Goal: Task Accomplishment & Management: Manage account settings

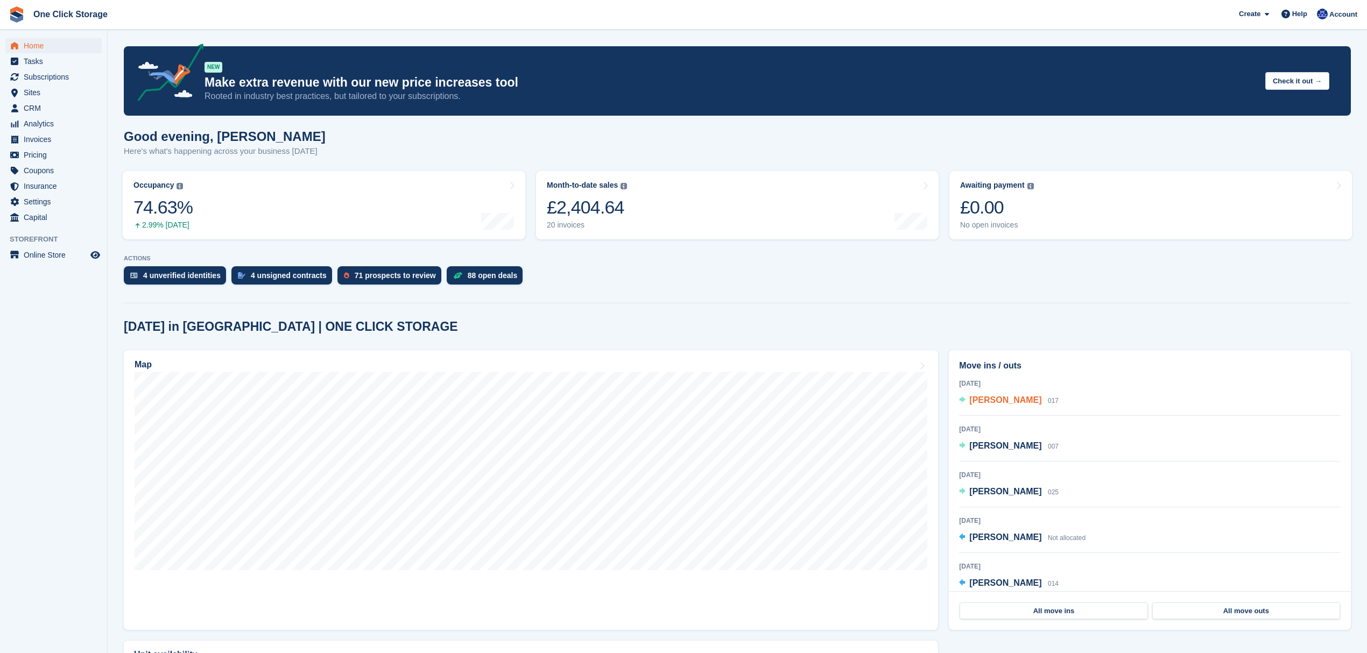
click at [1029, 405] on span "MR ALLAN ROBINSON" at bounding box center [1005, 399] width 72 height 9
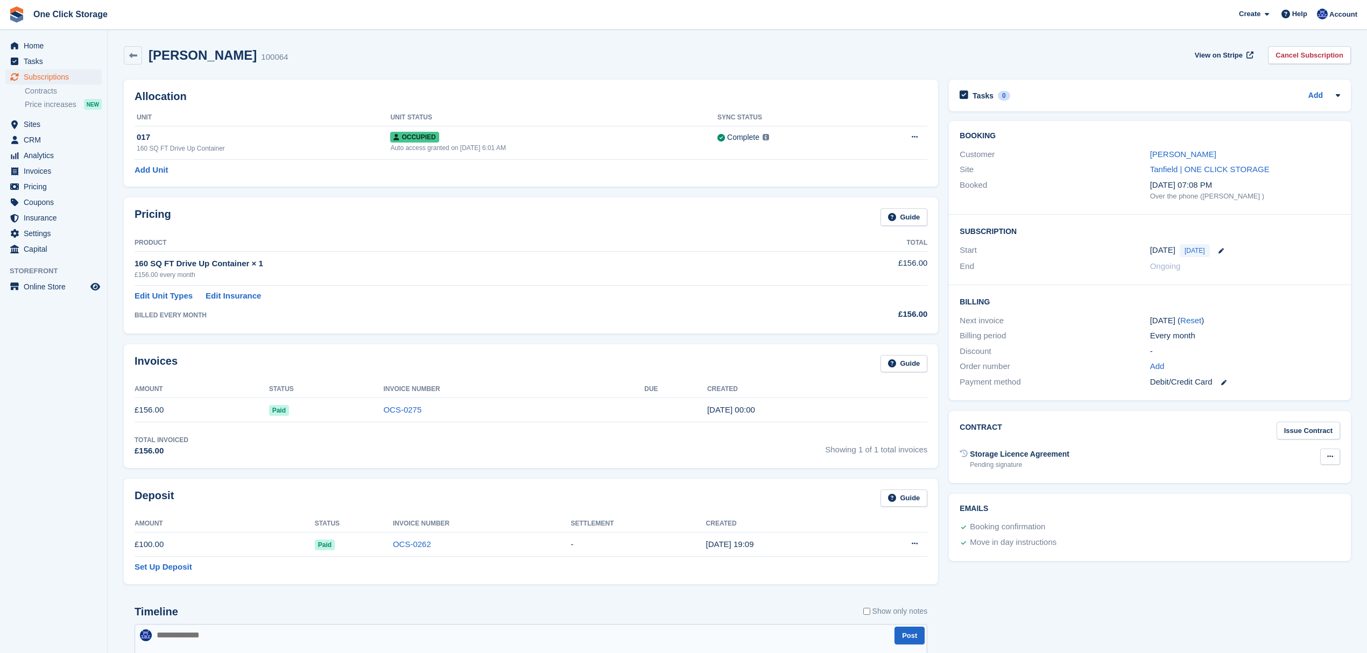
click at [1324, 458] on button at bounding box center [1330, 457] width 20 height 16
click at [1187, 448] on div "Storage Licence Agreement Pending signature Void contract" at bounding box center [1149, 459] width 380 height 26
click at [1285, 436] on link "Issue Contract" at bounding box center [1307, 431] width 63 height 18
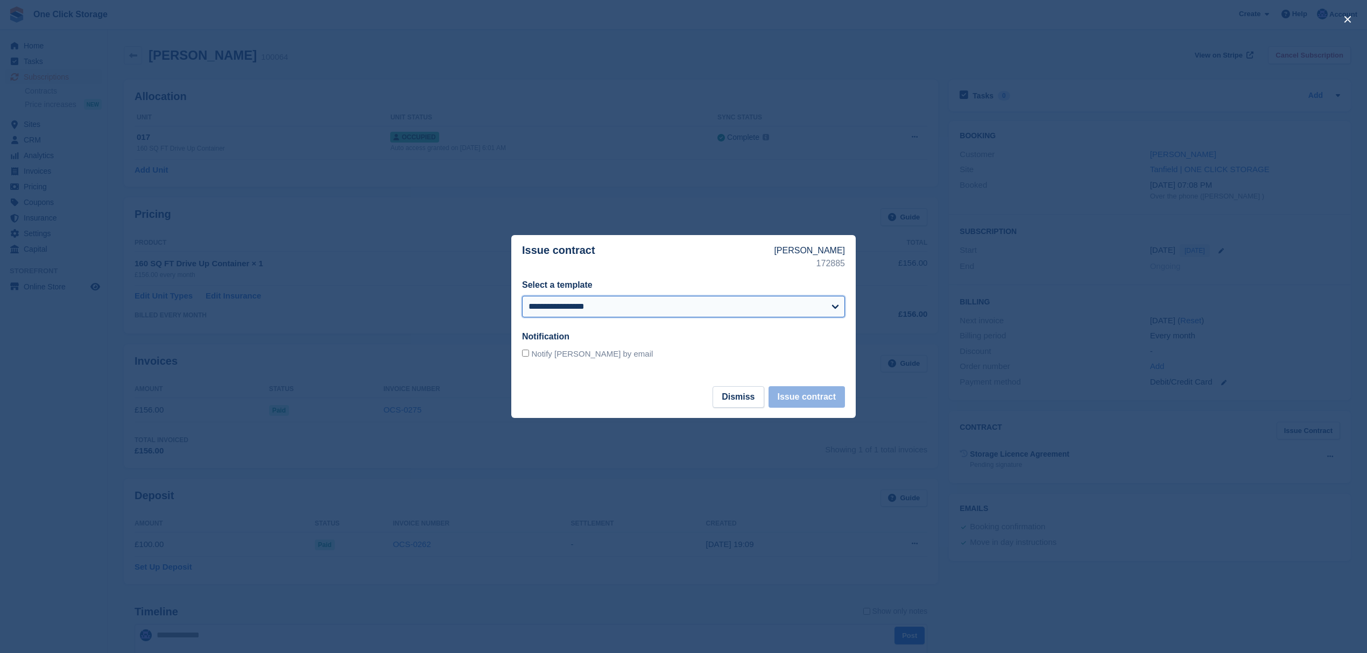
click at [605, 306] on select "**********" at bounding box center [683, 307] width 323 height 22
select select "***"
click at [522, 296] on select "**********" at bounding box center [683, 307] width 323 height 22
click at [812, 397] on button "Issue contract" at bounding box center [806, 397] width 76 height 22
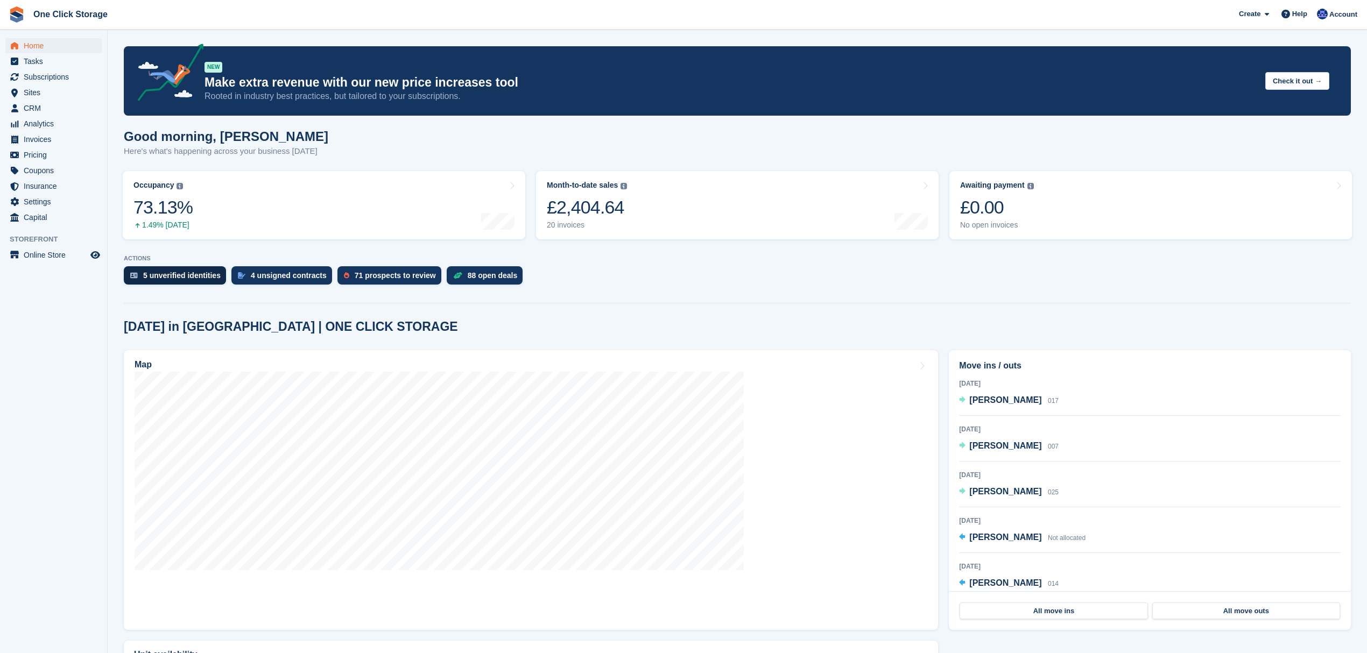
click at [177, 280] on div "5 unverified identities" at bounding box center [181, 275] width 77 height 9
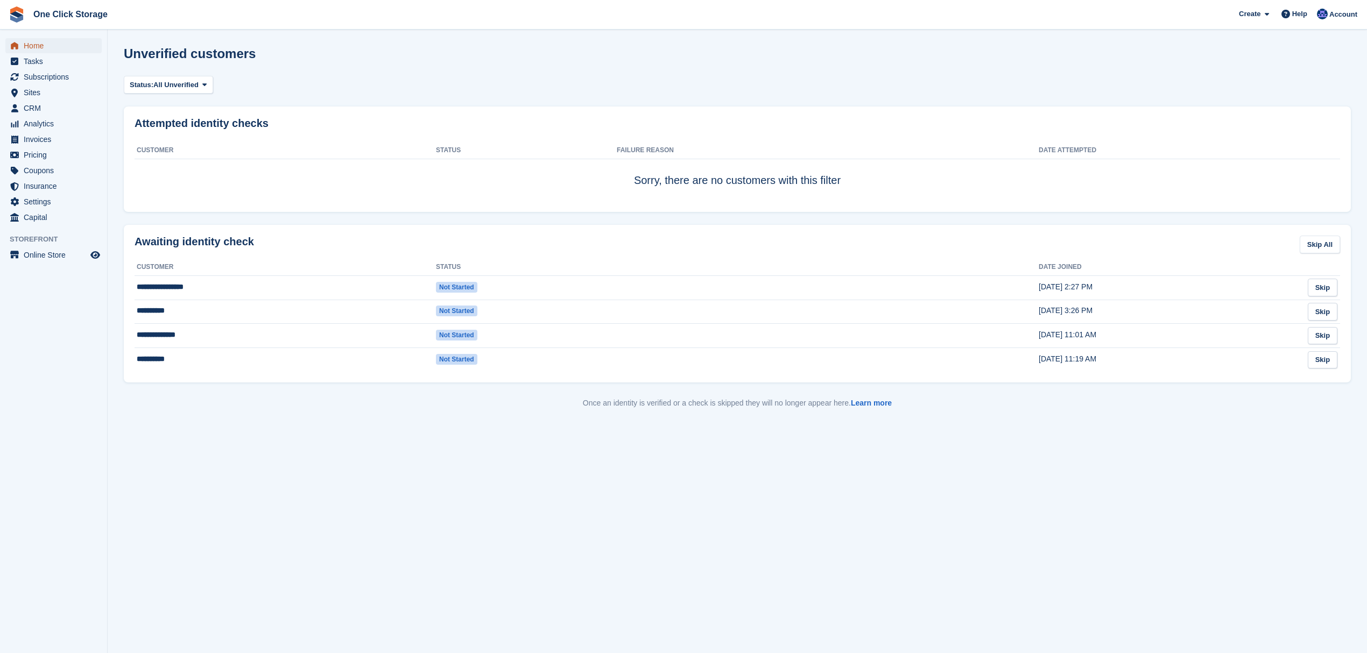
click at [61, 43] on span "Home" at bounding box center [56, 45] width 65 height 15
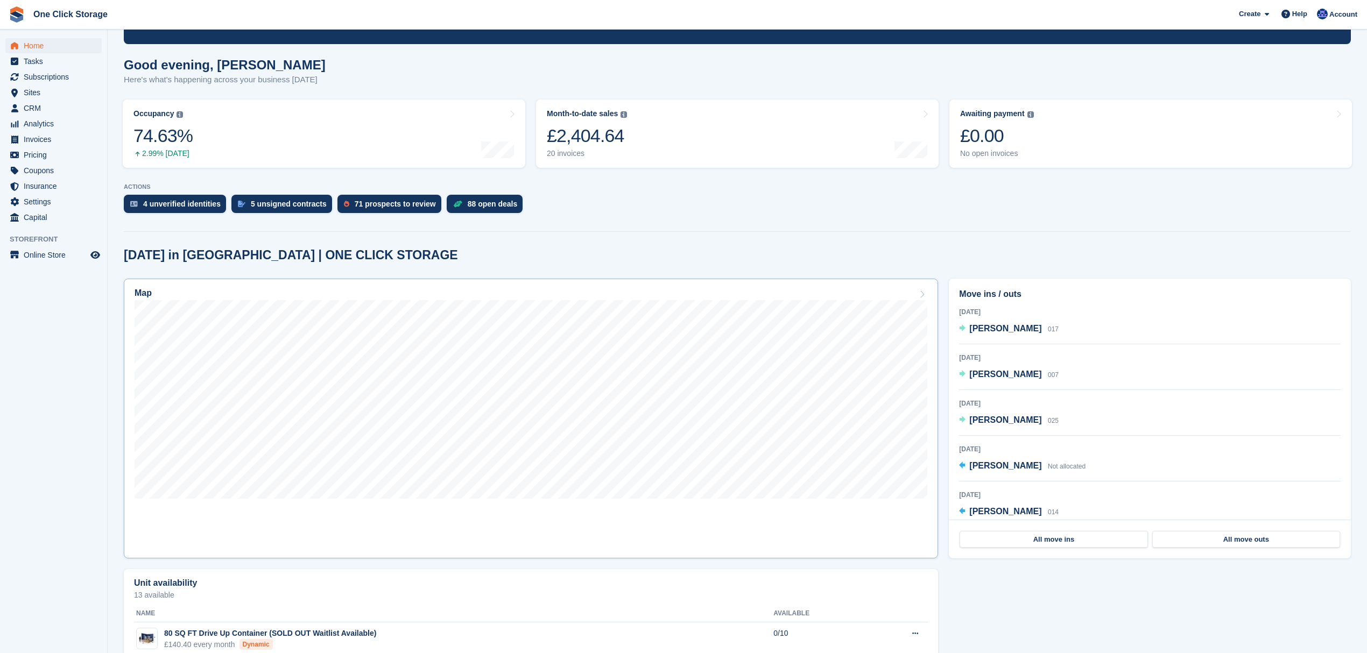
scroll to position [135, 0]
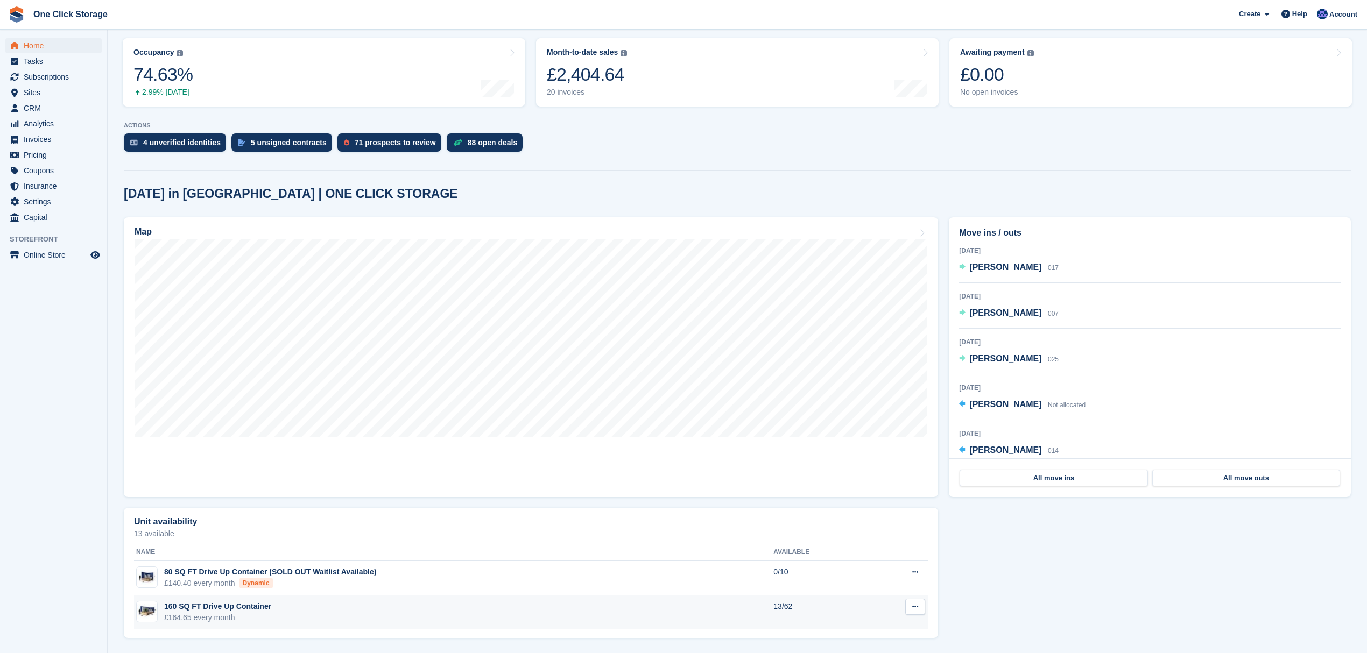
click at [385, 603] on td "160 SQ FT Drive Up Container £164.65 every month" at bounding box center [453, 613] width 639 height 34
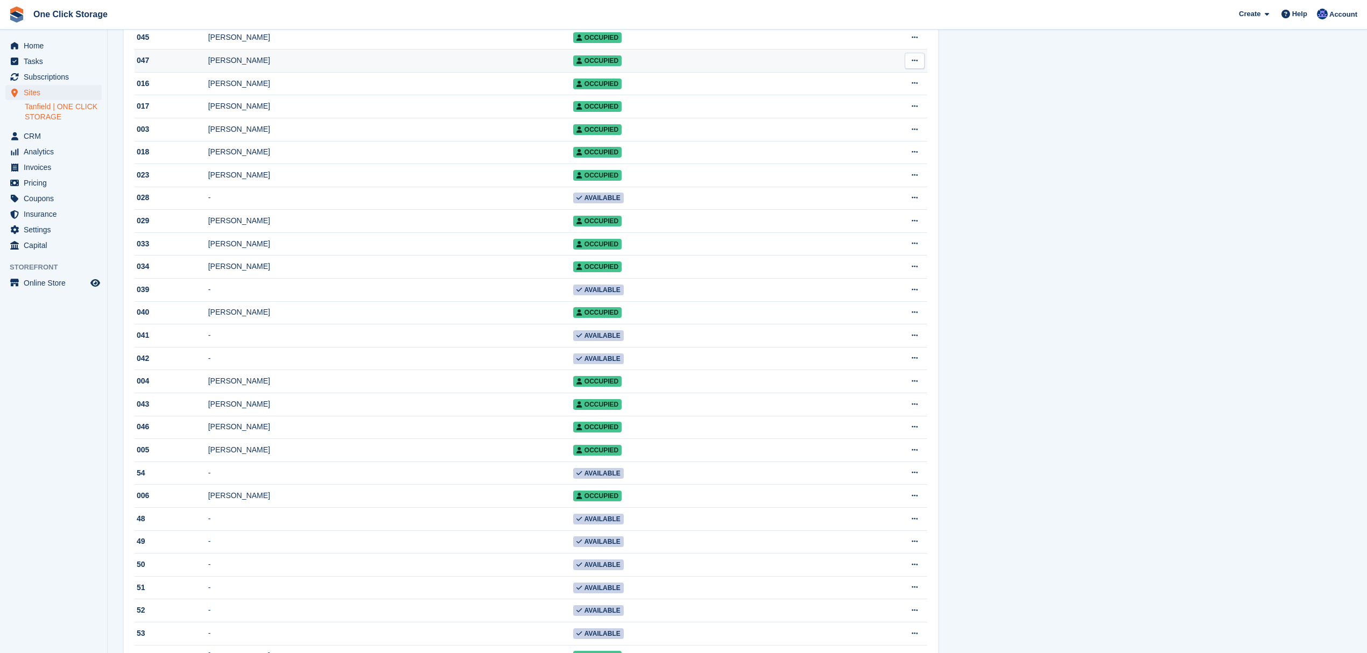
scroll to position [592, 0]
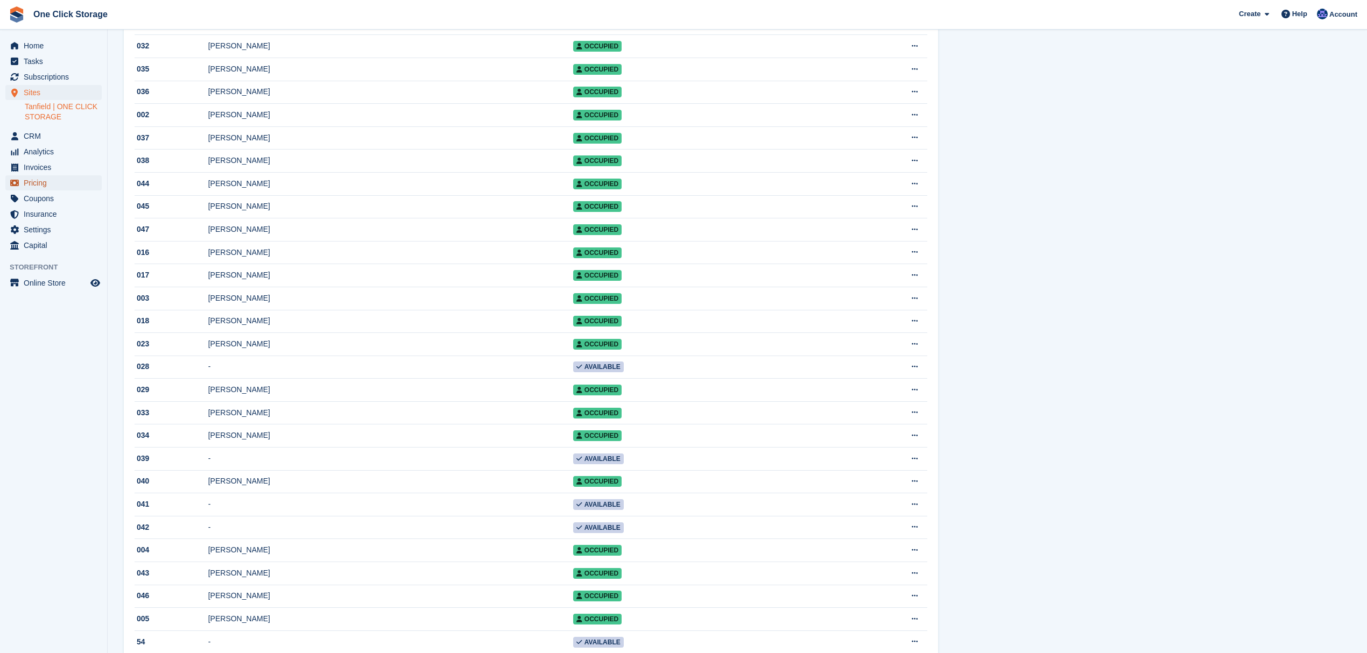
click at [62, 181] on span "Pricing" at bounding box center [56, 182] width 65 height 15
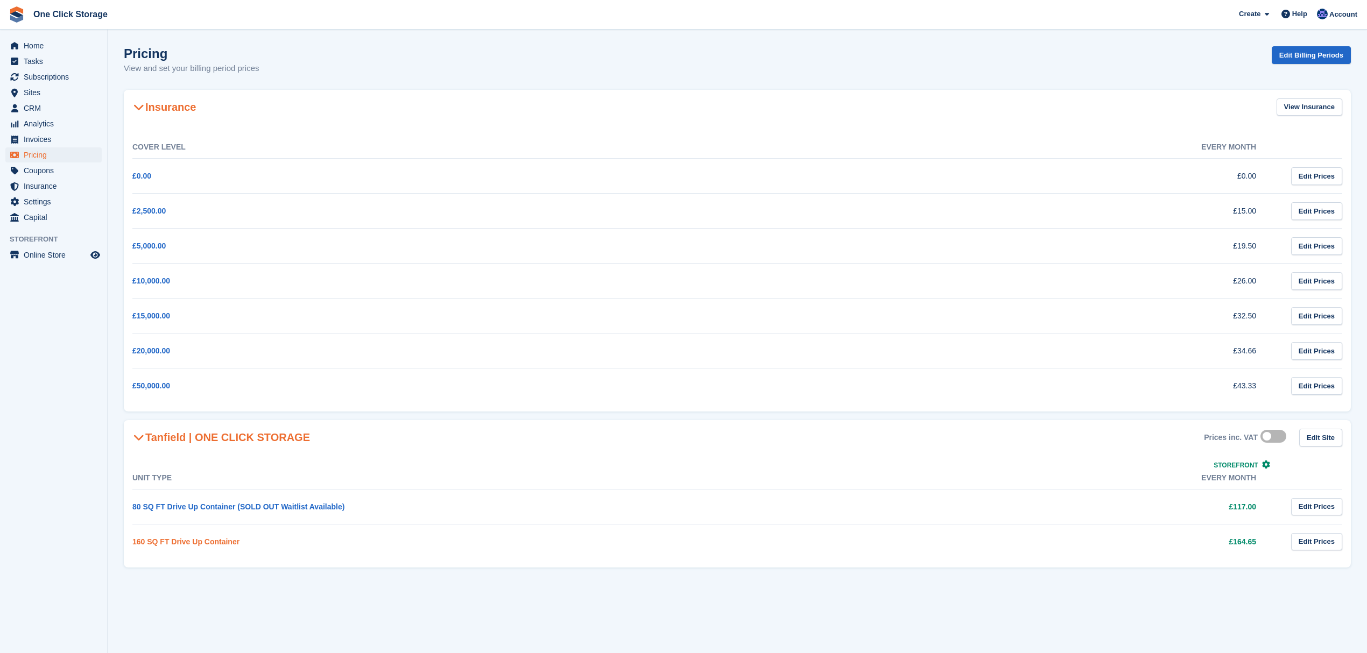
click at [210, 546] on link "160 SQ FT Drive Up Container" at bounding box center [185, 541] width 107 height 9
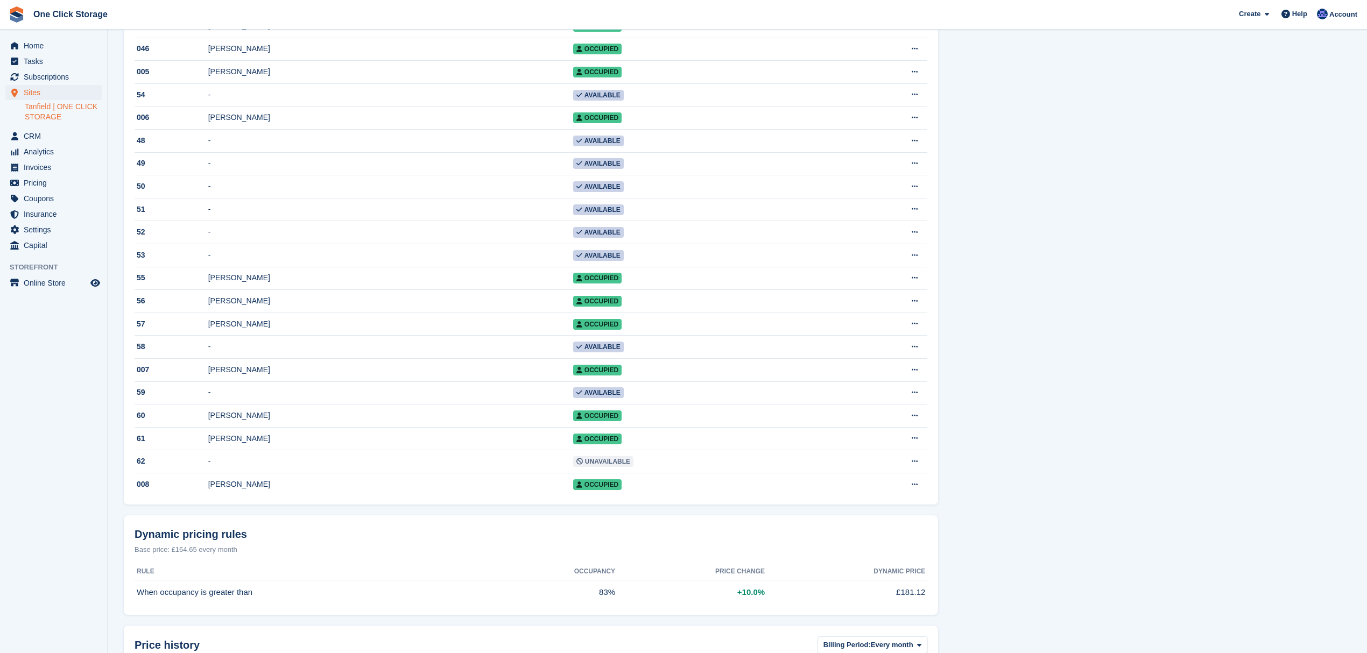
scroll to position [1148, 0]
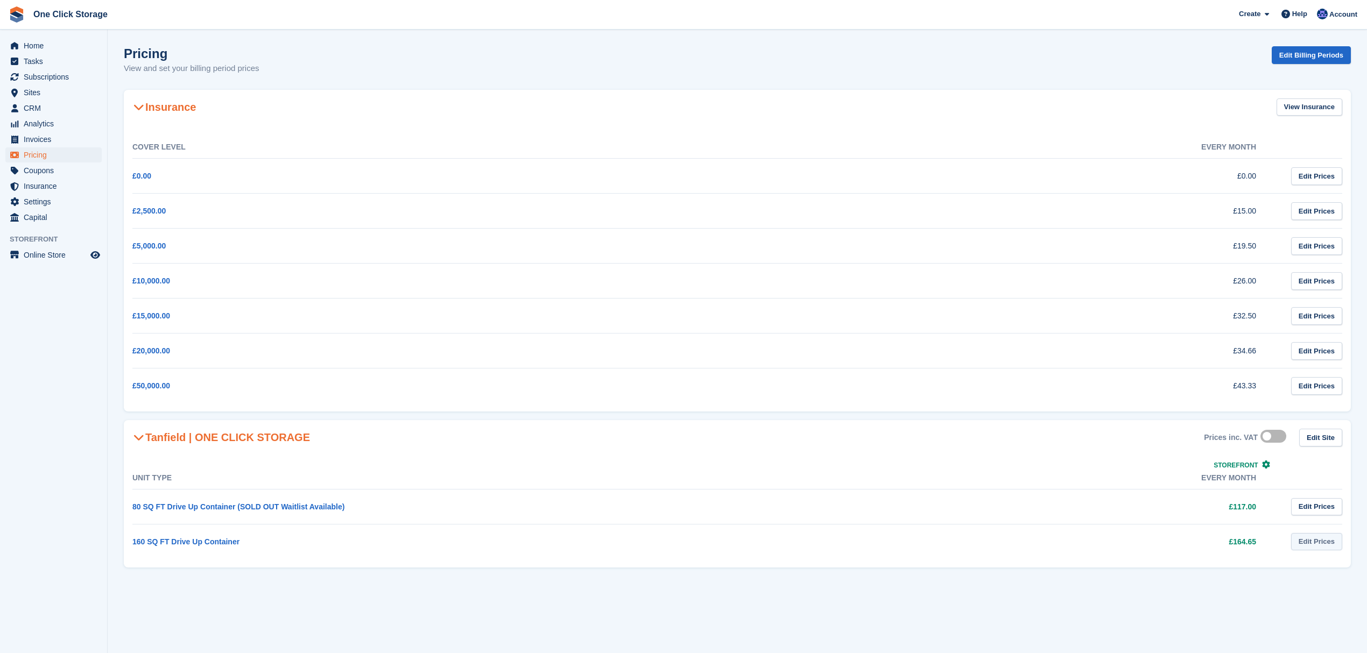
click at [1310, 543] on link "Edit Prices" at bounding box center [1316, 542] width 51 height 18
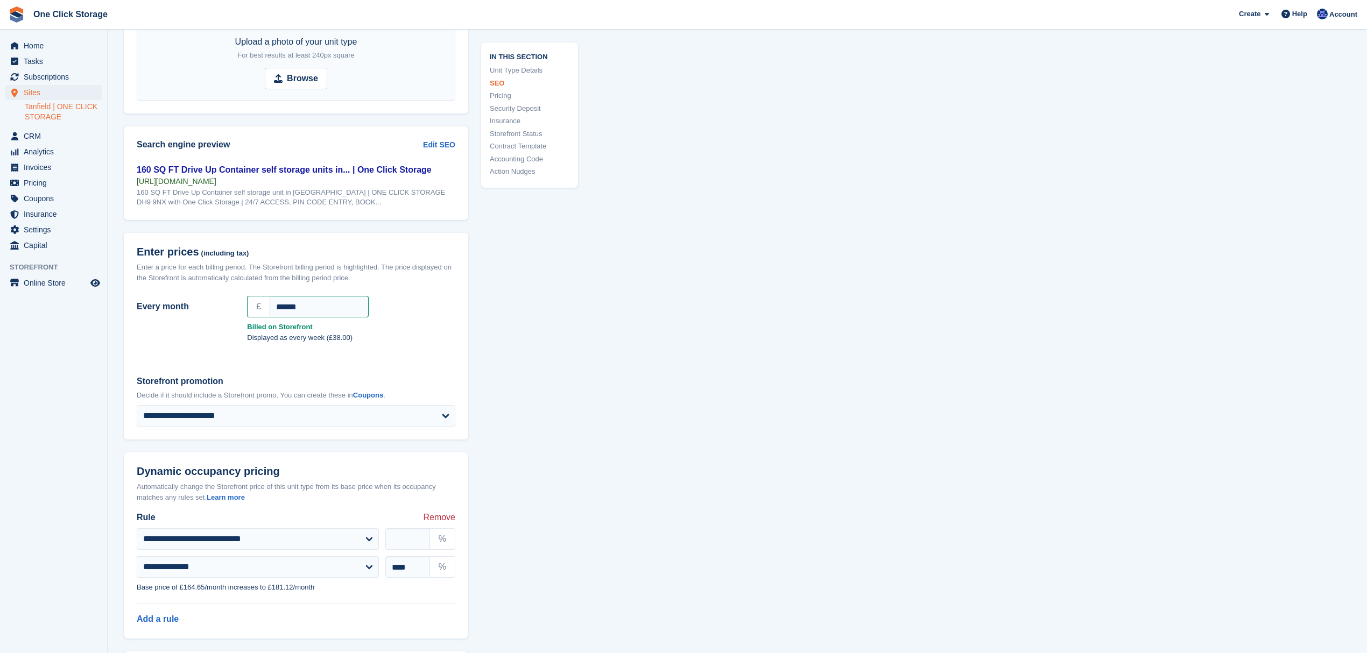
scroll to position [836, 0]
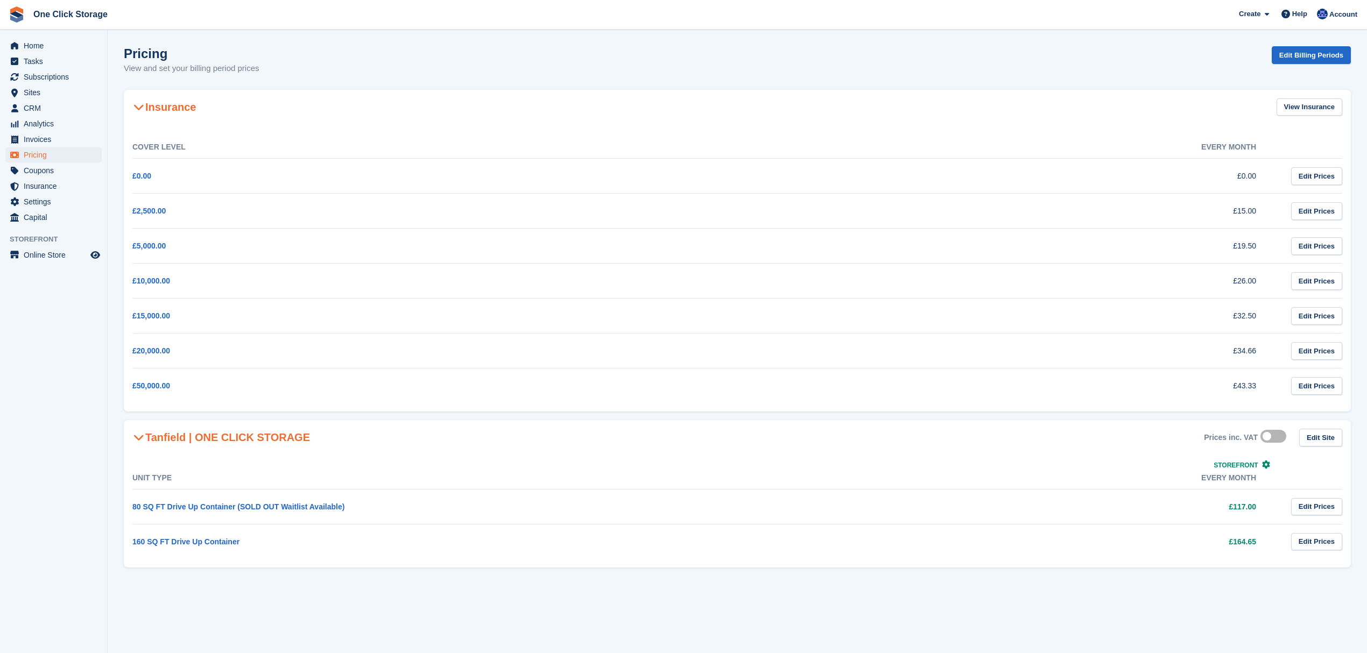
click at [250, 498] on td "80 SQ FT Drive Up Container (SOLD OUT Waitlist Available)" at bounding box center [418, 506] width 572 height 35
click at [250, 505] on link "80 SQ FT Drive Up Container (SOLD OUT Waitlist Available)" at bounding box center [238, 507] width 212 height 9
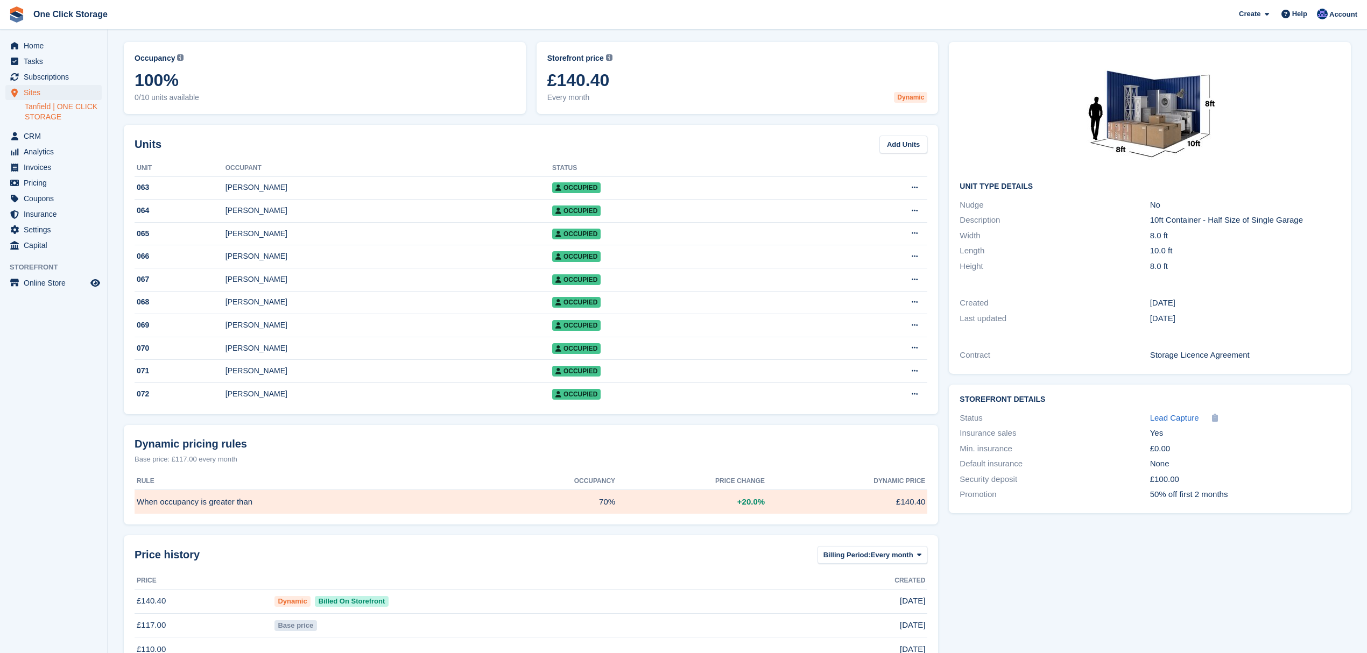
scroll to position [103, 0]
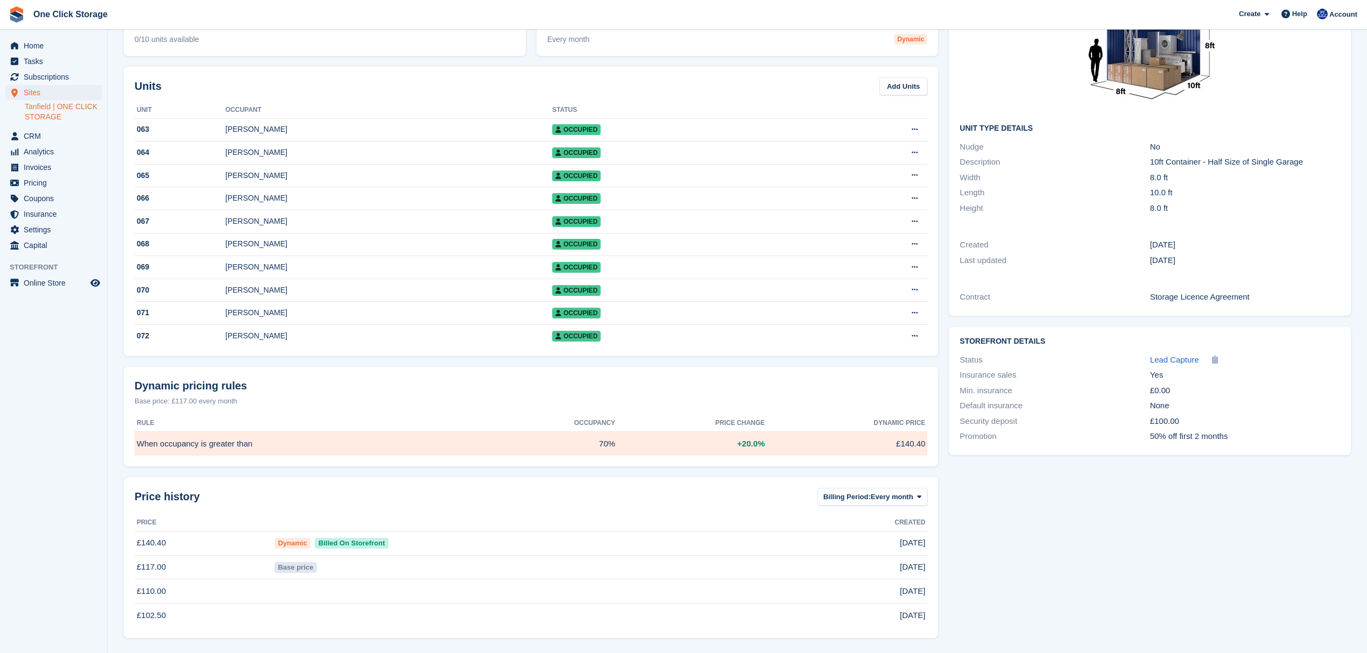
click at [1167, 415] on div "£100.00" at bounding box center [1245, 421] width 190 height 12
click at [1003, 385] on div "Min. insurance" at bounding box center [1054, 391] width 190 height 12
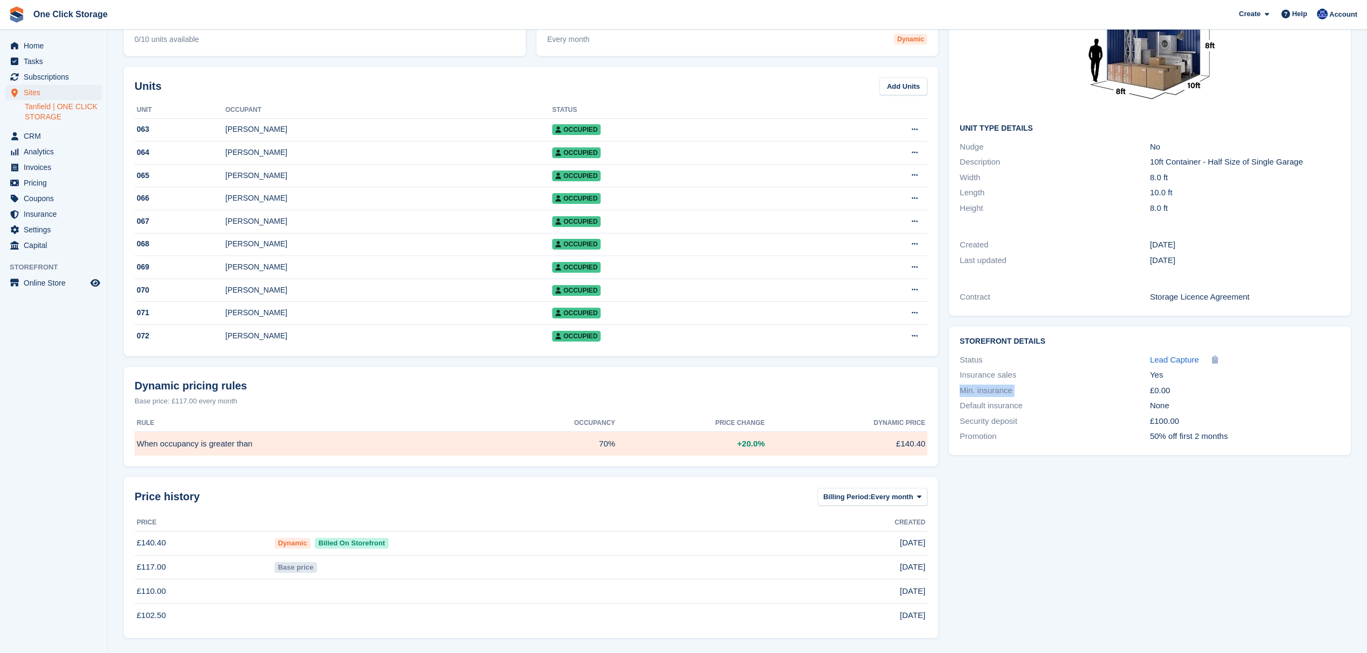
drag, startPoint x: 1169, startPoint y: 382, endPoint x: 1137, endPoint y: 382, distance: 31.2
click at [1137, 383] on div "Min. insurance £0.00" at bounding box center [1149, 391] width 380 height 16
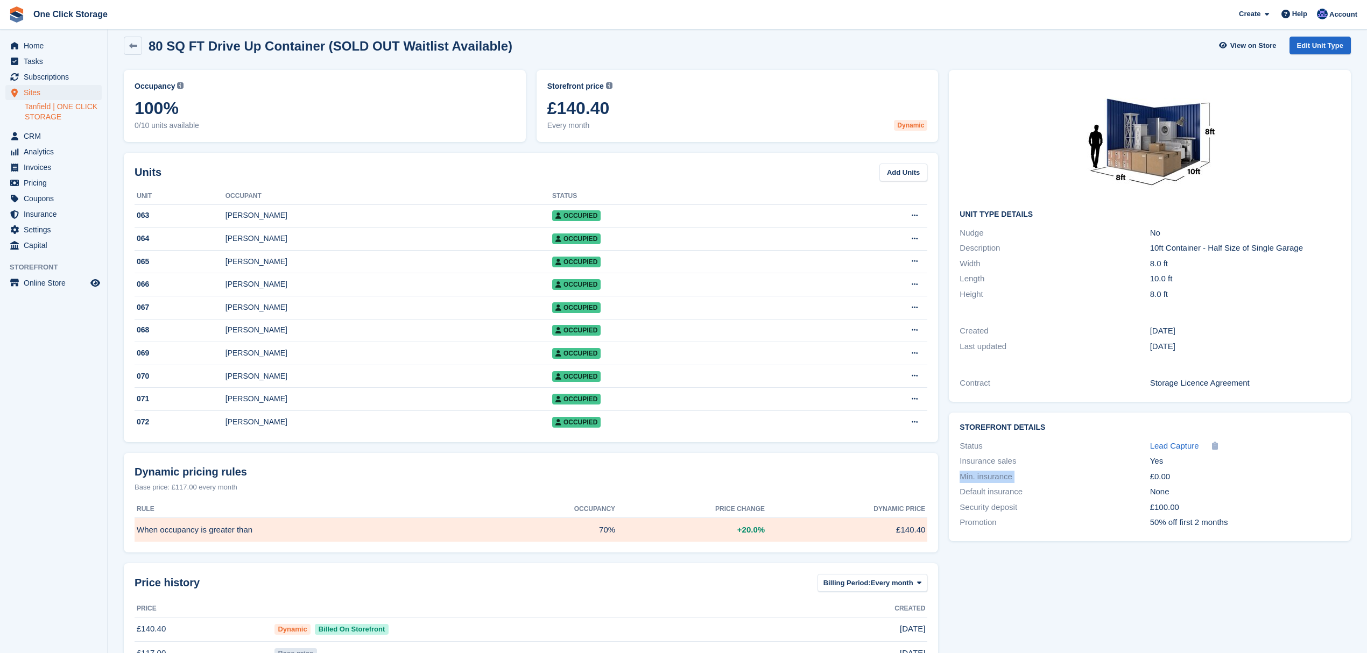
scroll to position [0, 0]
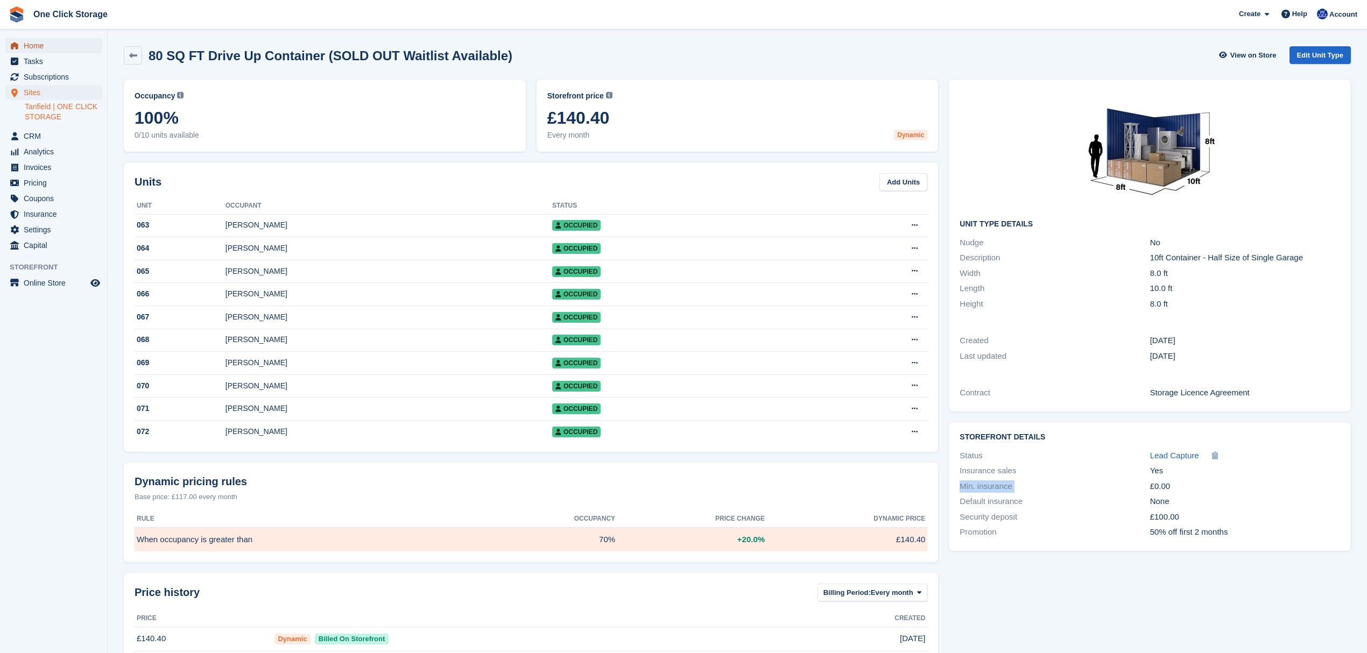
click at [36, 46] on span "Home" at bounding box center [56, 45] width 65 height 15
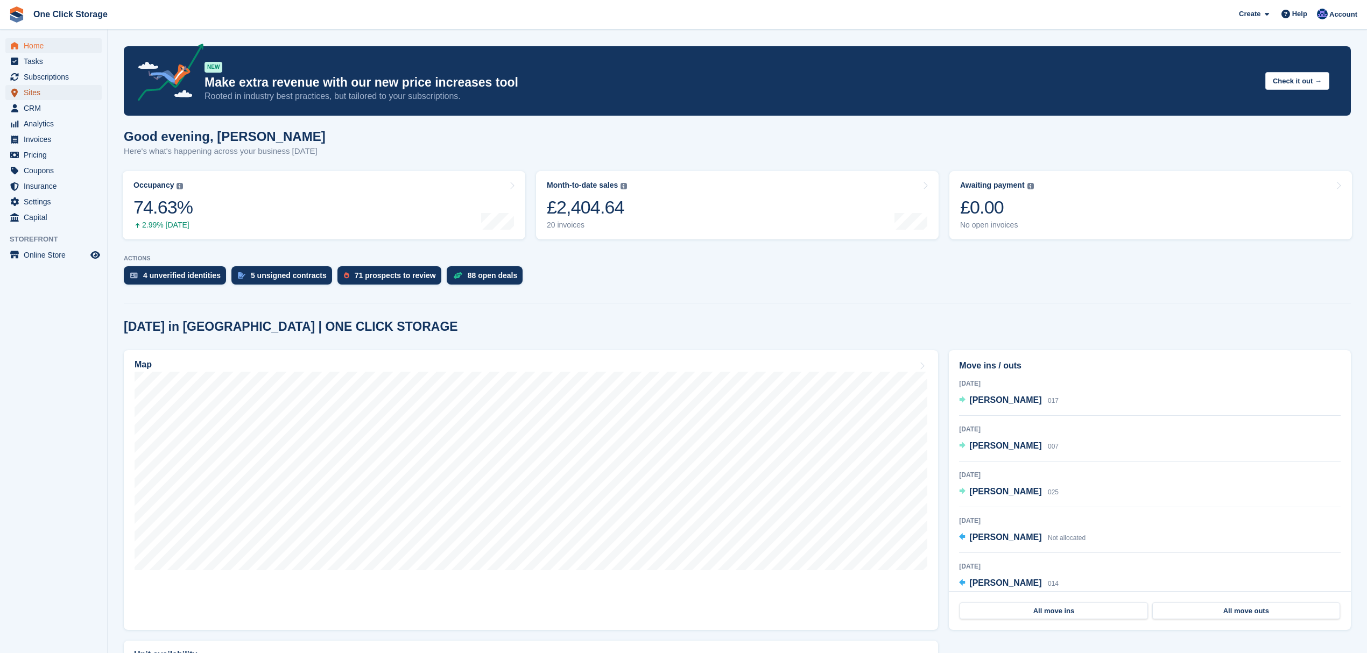
click at [48, 91] on span "Sites" at bounding box center [56, 92] width 65 height 15
